Goal: Task Accomplishment & Management: Manage account settings

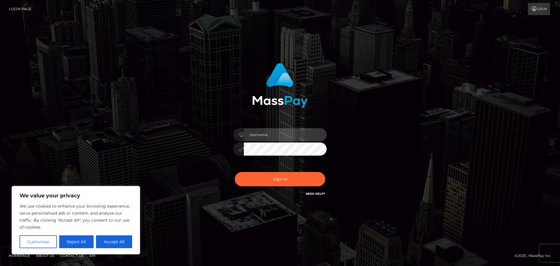
click at [282, 141] on input "text" at bounding box center [285, 134] width 83 height 13
type input "[EMAIL_ADDRESS][DOMAIN_NAME]"
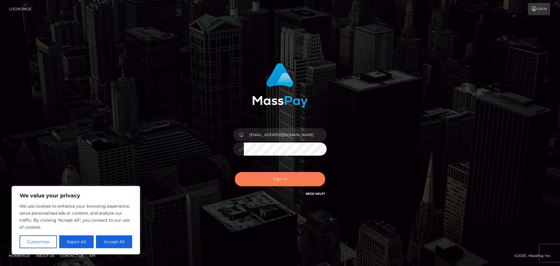
click at [283, 180] on button "Sign in" at bounding box center [280, 179] width 90 height 14
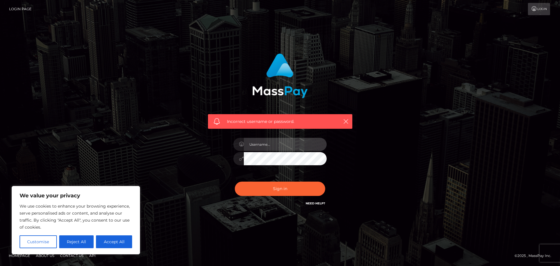
click at [277, 147] on input "text" at bounding box center [285, 144] width 83 height 13
click at [310, 148] on input "[EMAIL_ADDRESS][DOMAIN_NAME]" at bounding box center [285, 144] width 83 height 13
drag, startPoint x: 323, startPoint y: 145, endPoint x: 293, endPoint y: 144, distance: 30.0
click at [293, 144] on input "[EMAIL_ADDRESS]." at bounding box center [285, 144] width 83 height 13
drag, startPoint x: 324, startPoint y: 145, endPoint x: 294, endPoint y: 144, distance: 30.1
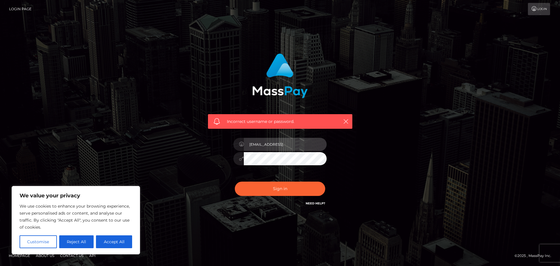
click at [294, 144] on input "[EMAIL_ADDRESS]." at bounding box center [285, 144] width 83 height 13
type input "[EMAIL_ADDRESS][DOMAIN_NAME]"
click at [235, 181] on button "Sign in" at bounding box center [280, 188] width 90 height 14
click at [384, 152] on div "Incorrect username or password." at bounding box center [280, 133] width 332 height 168
click at [313, 204] on link "Need Help?" at bounding box center [316, 203] width 20 height 4
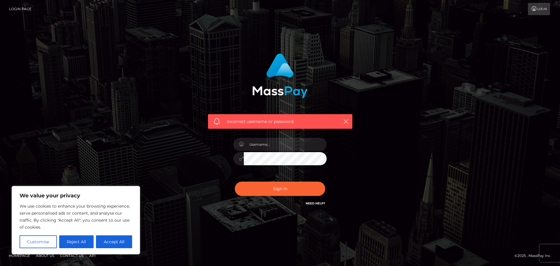
click at [144, 113] on div "Incorrect username or password." at bounding box center [280, 133] width 332 height 168
click at [77, 241] on button "Reject All" at bounding box center [76, 241] width 35 height 13
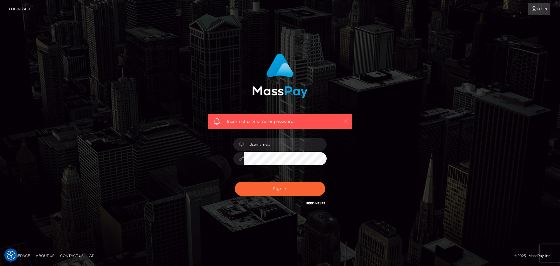
click at [20, 9] on link "Login Page" at bounding box center [20, 9] width 22 height 12
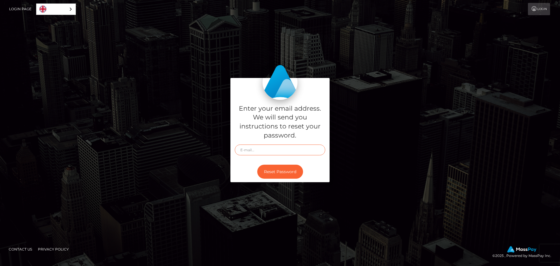
click at [265, 151] on input "text" at bounding box center [280, 149] width 90 height 11
type input "[EMAIL_ADDRESS][DOMAIN_NAME]"
click at [281, 171] on button "Reset Password" at bounding box center [280, 171] width 46 height 14
